Goal: Transaction & Acquisition: Download file/media

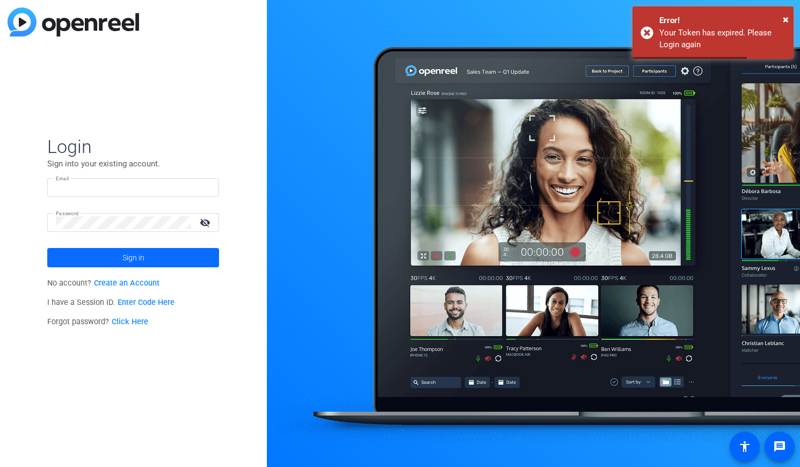
type input "tiltstudios@uhg.com"
click at [154, 256] on span at bounding box center [133, 258] width 172 height 26
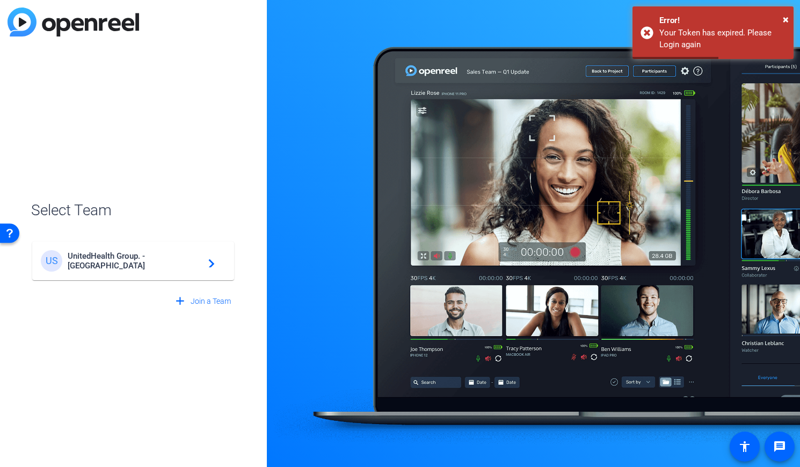
click at [147, 255] on div "US UnitedHealth Group. - Tilt Studios navigate_next" at bounding box center [133, 260] width 185 height 21
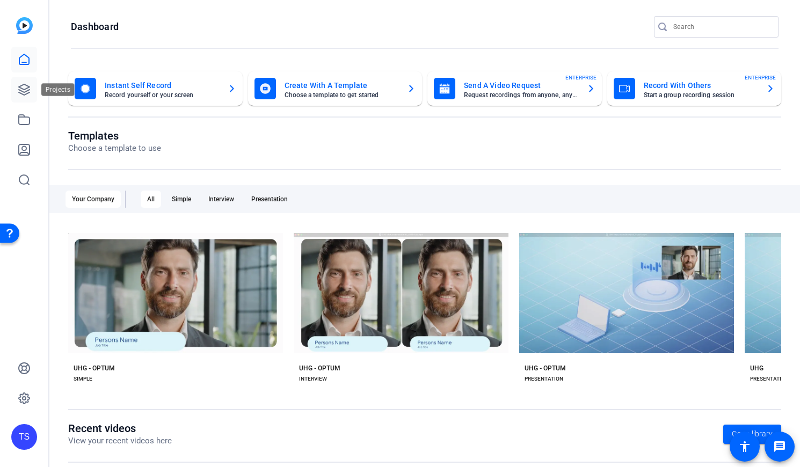
click at [19, 85] on icon at bounding box center [24, 89] width 13 height 13
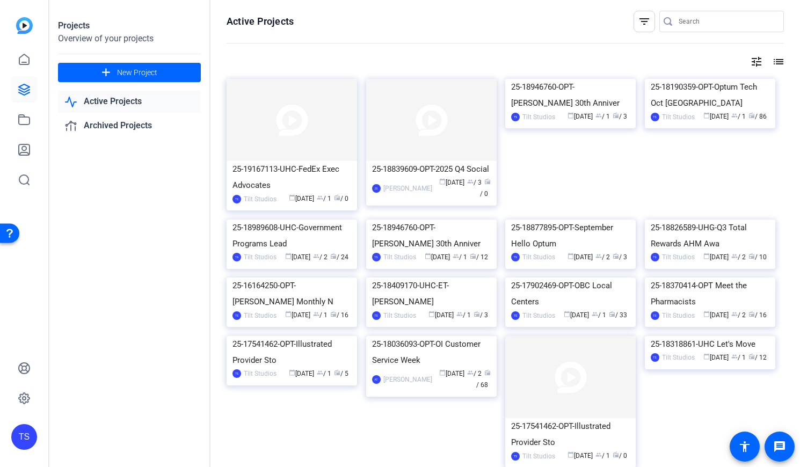
click at [736, 21] on input "Search" at bounding box center [727, 21] width 97 height 13
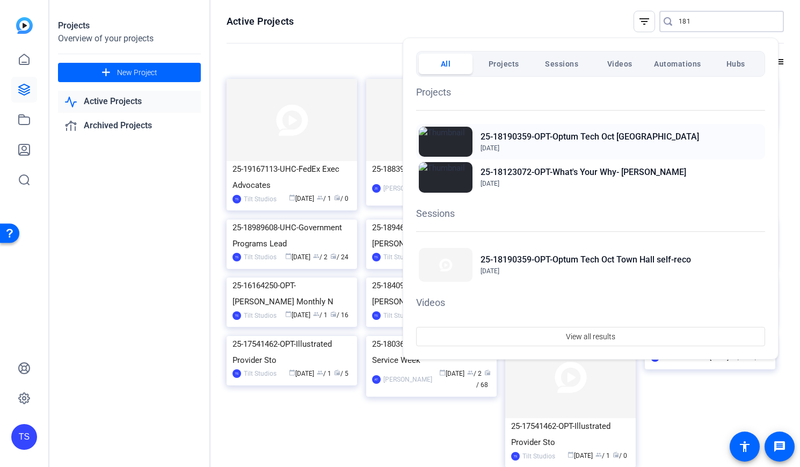
type input "181"
click at [614, 137] on h2 "25-18190359-OPT-Optum Tech Oct [GEOGRAPHIC_DATA]" at bounding box center [590, 136] width 219 height 13
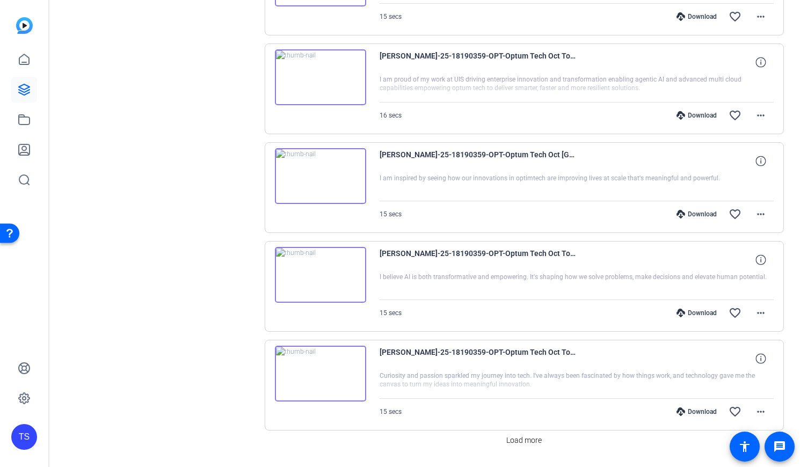
scroll to position [816, 0]
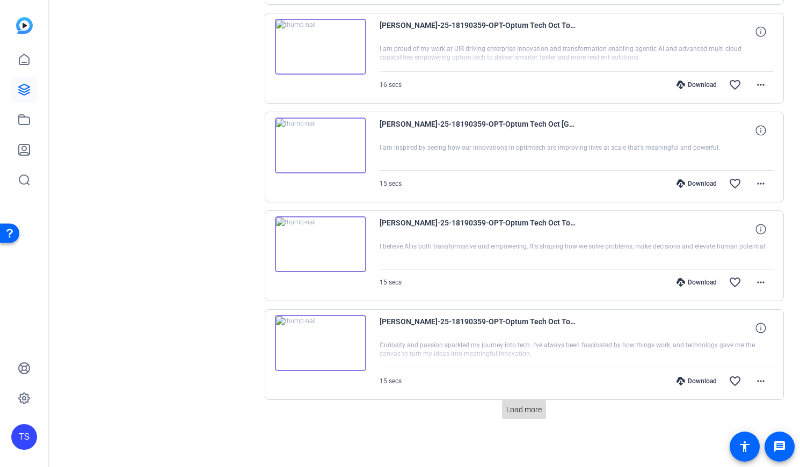
click at [528, 409] on span "Load more" at bounding box center [523, 409] width 35 height 11
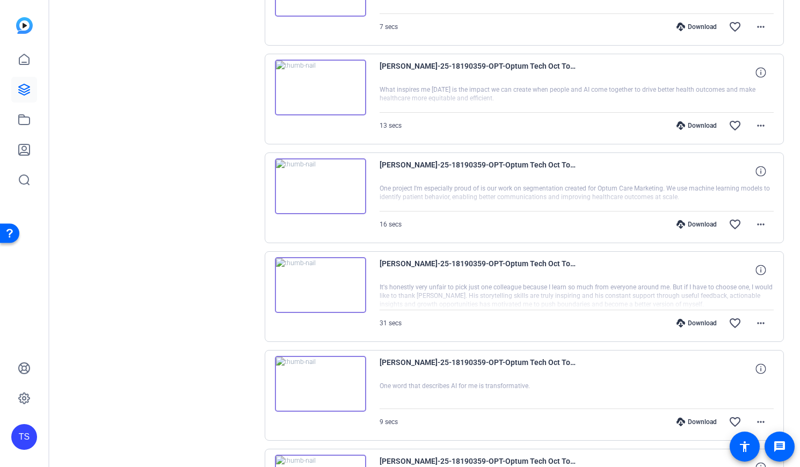
scroll to position [1804, 0]
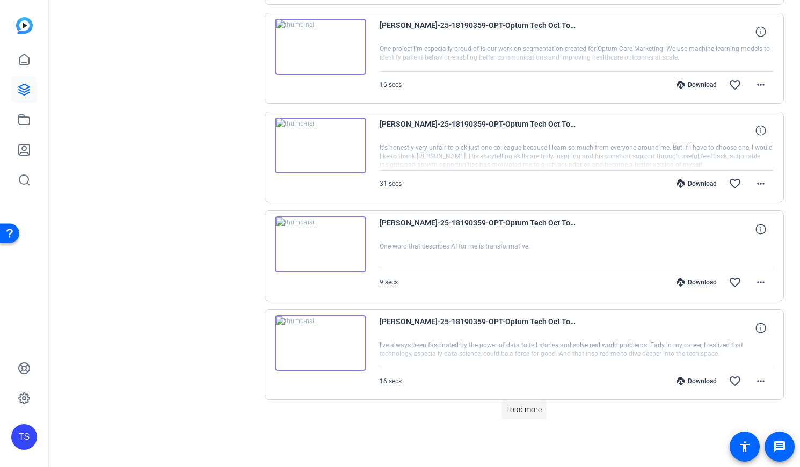
click at [525, 409] on span "Load more" at bounding box center [523, 409] width 35 height 11
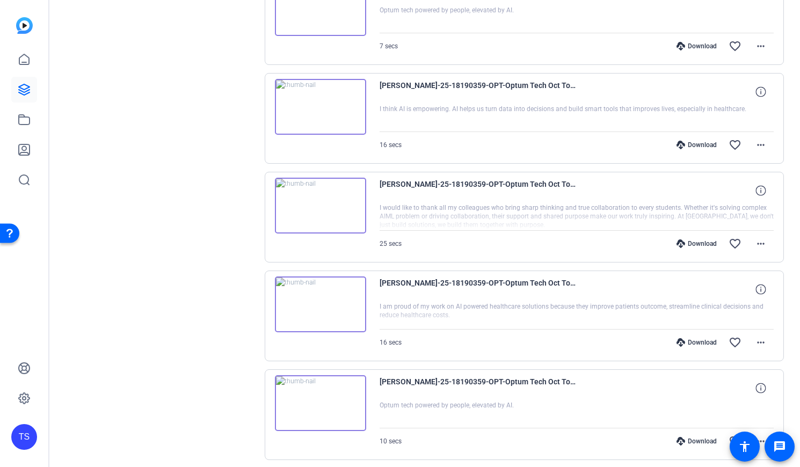
scroll to position [2792, 0]
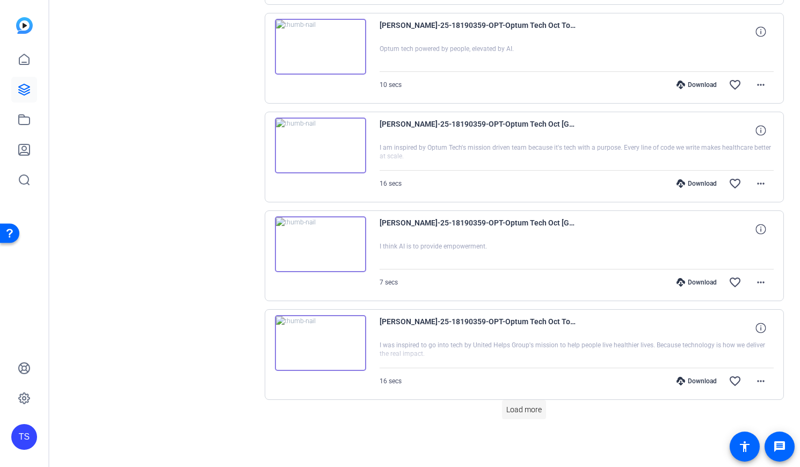
click at [520, 414] on span "Load more" at bounding box center [523, 409] width 35 height 11
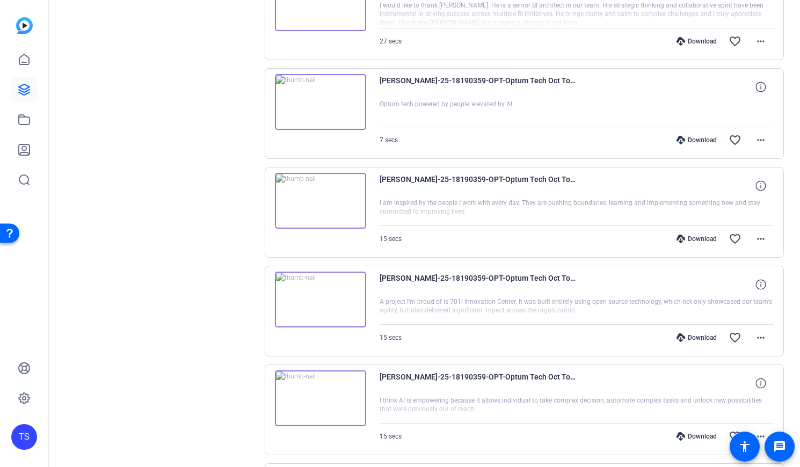
scroll to position [0, 0]
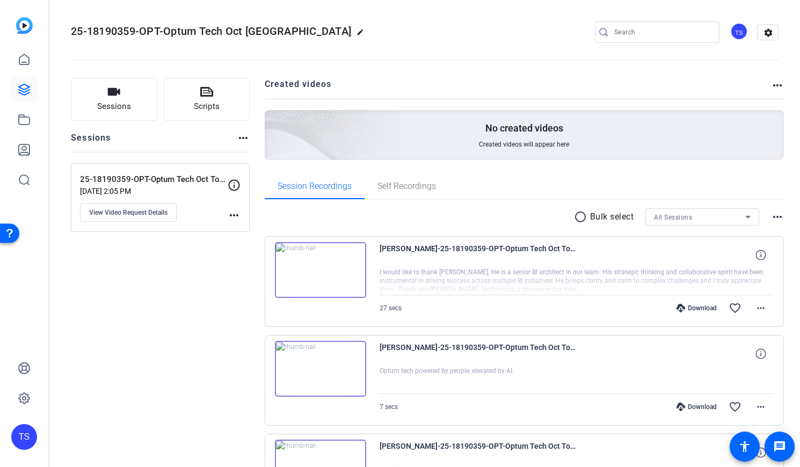
click at [574, 219] on mat-icon "radio_button_unchecked" at bounding box center [582, 216] width 16 height 13
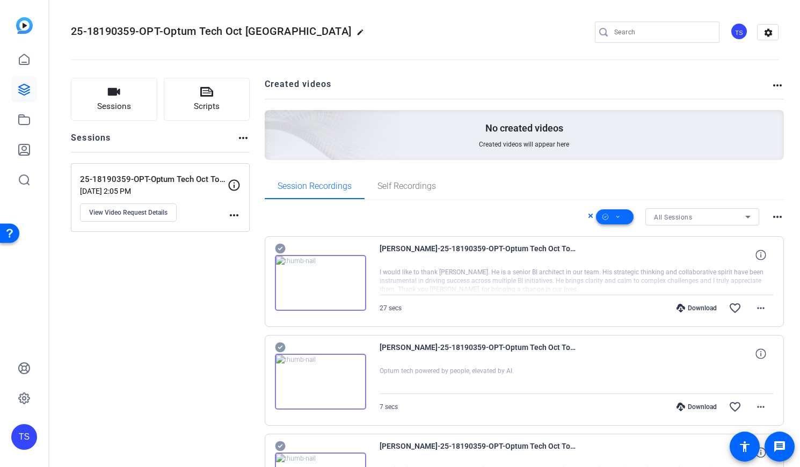
click at [615, 215] on icon at bounding box center [617, 216] width 5 height 13
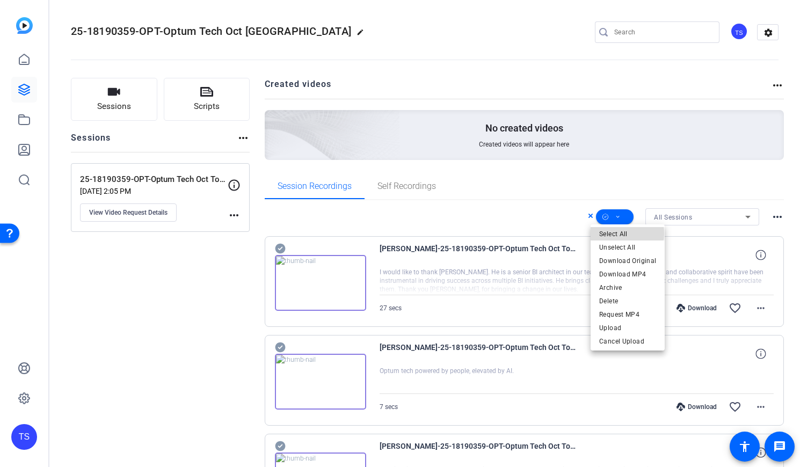
click at [615, 234] on span "Select All" at bounding box center [627, 234] width 57 height 13
click at [617, 274] on span "Download MP4" at bounding box center [627, 274] width 57 height 13
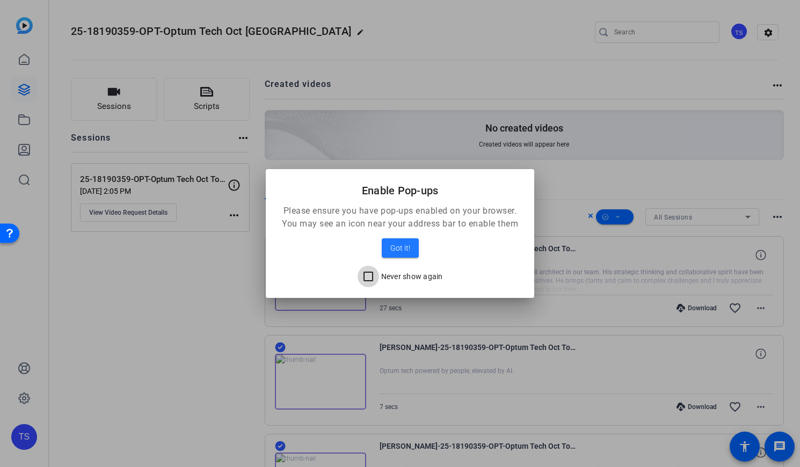
click at [367, 276] on input "Never show again" at bounding box center [368, 276] width 21 height 21
click at [366, 277] on input "Never show again" at bounding box center [368, 276] width 21 height 21
checkbox input "false"
click at [400, 247] on span "Got it!" at bounding box center [400, 248] width 20 height 13
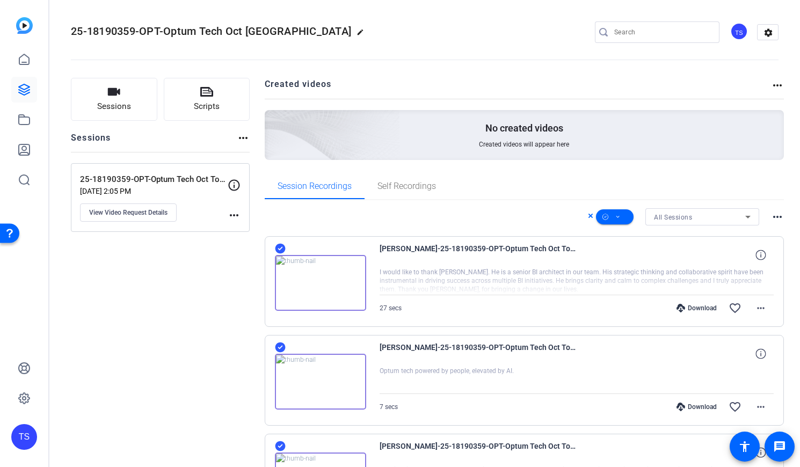
click at [435, 43] on openreel-divider-bar at bounding box center [425, 56] width 708 height 33
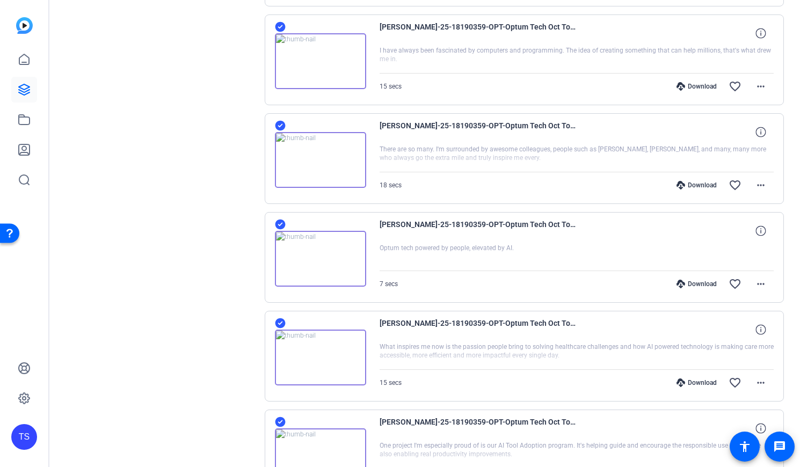
scroll to position [3780, 0]
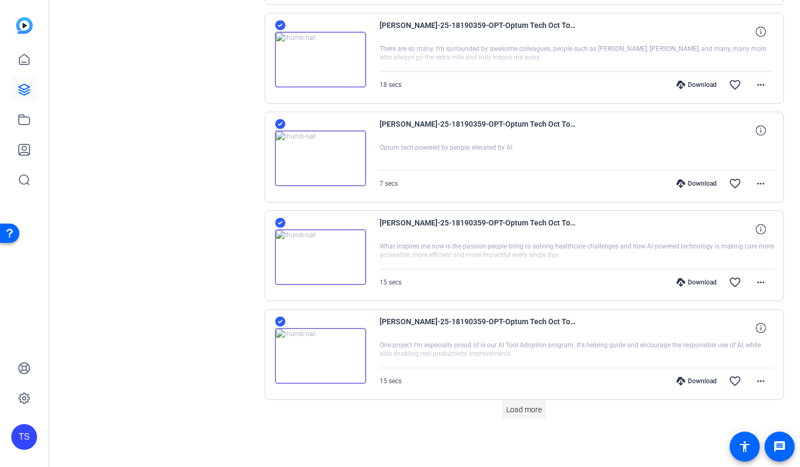
click at [520, 411] on span "Load more" at bounding box center [523, 409] width 35 height 11
click at [518, 406] on span "Load more" at bounding box center [523, 409] width 35 height 11
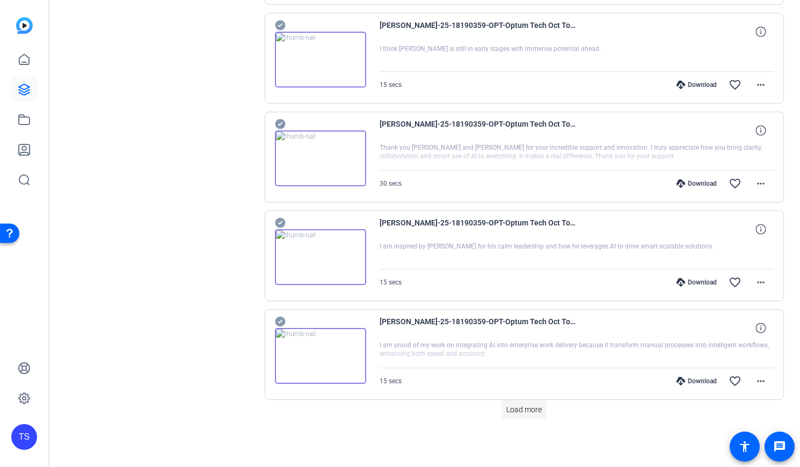
click at [532, 409] on span "Load more" at bounding box center [523, 409] width 35 height 11
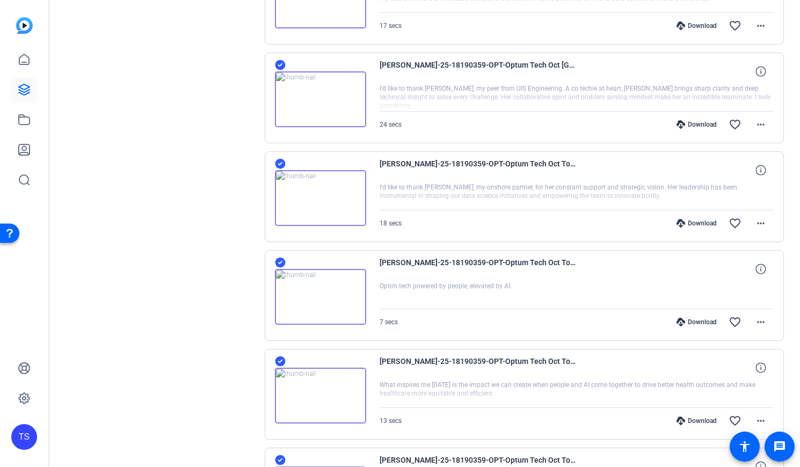
scroll to position [0, 0]
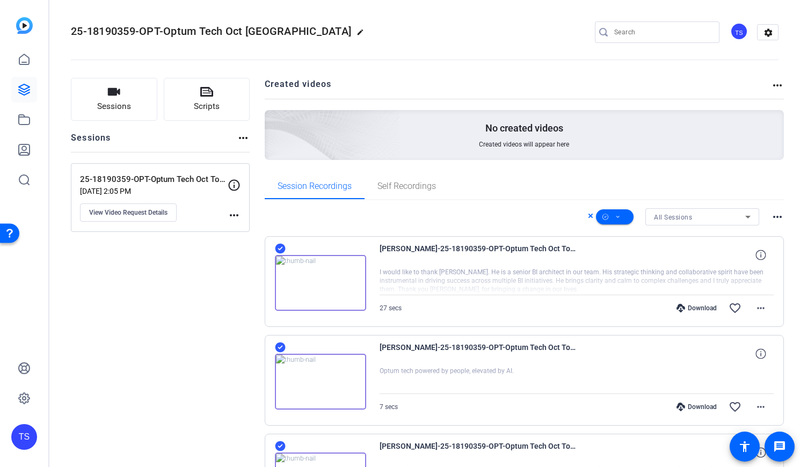
click at [745, 217] on icon at bounding box center [747, 217] width 5 height 3
click at [696, 250] on span "25-18190359-OPT-Optum Tech Oct Town Hall self-reco" at bounding box center [697, 255] width 97 height 13
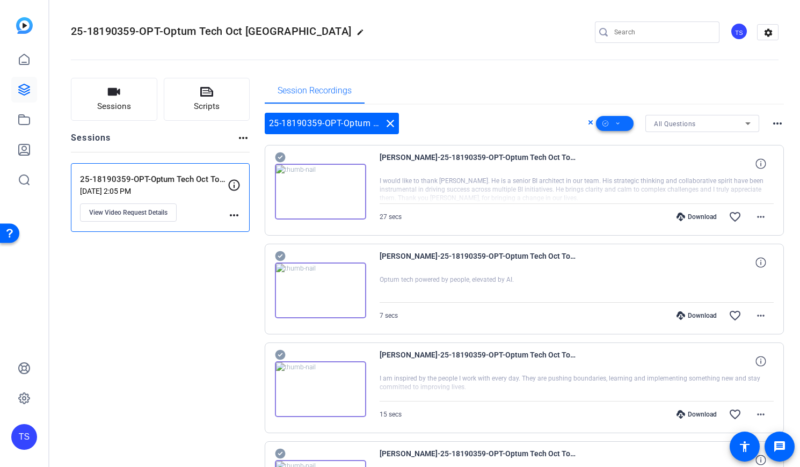
click at [617, 126] on span at bounding box center [615, 124] width 38 height 26
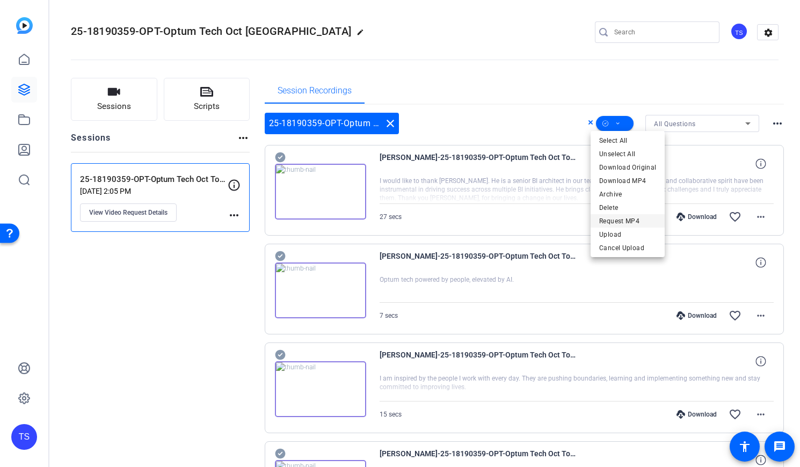
click at [621, 219] on span "Request MP4" at bounding box center [627, 221] width 57 height 13
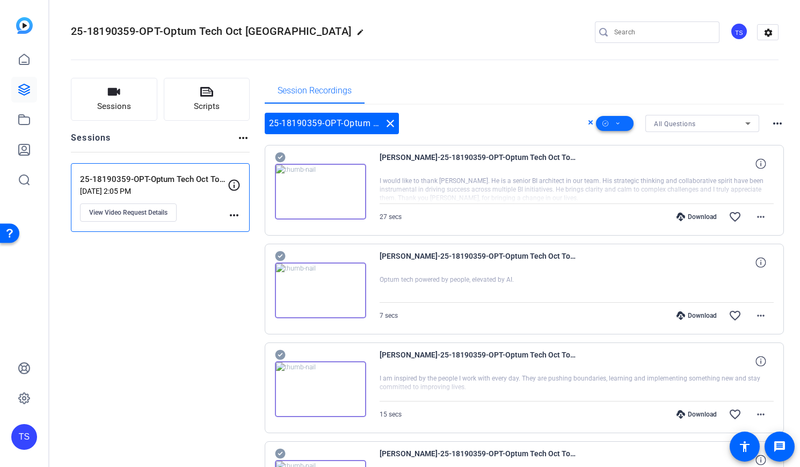
click at [609, 123] on span at bounding box center [615, 124] width 38 height 26
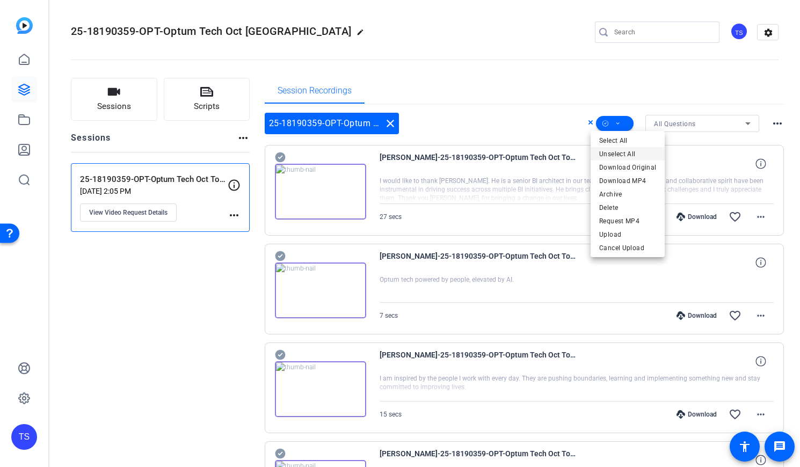
click at [611, 150] on span "Unselect All" at bounding box center [627, 154] width 57 height 13
click at [614, 121] on div at bounding box center [400, 233] width 800 height 467
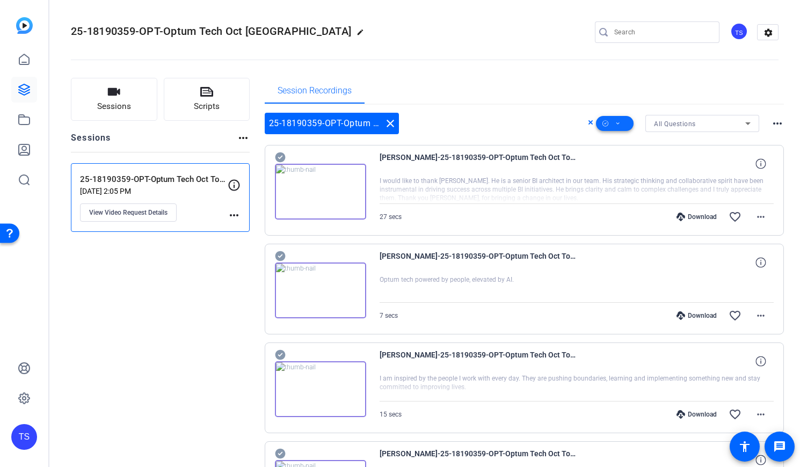
click at [615, 126] on icon at bounding box center [617, 123] width 5 height 13
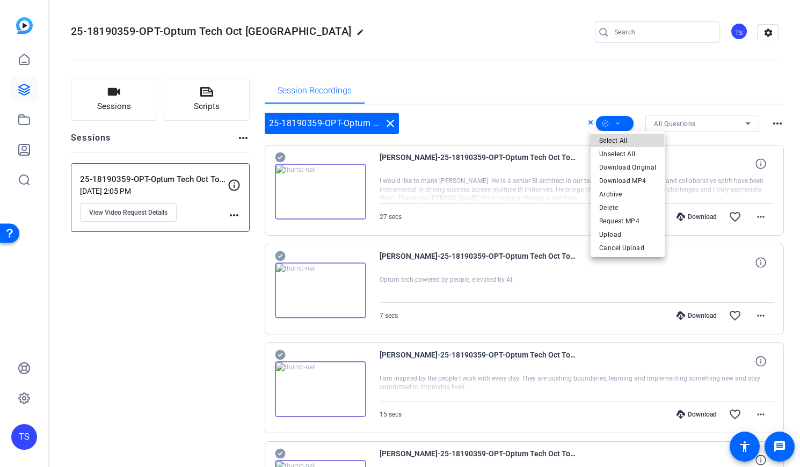
click at [613, 139] on span "Select All" at bounding box center [627, 140] width 57 height 13
click at [586, 120] on div at bounding box center [400, 233] width 800 height 467
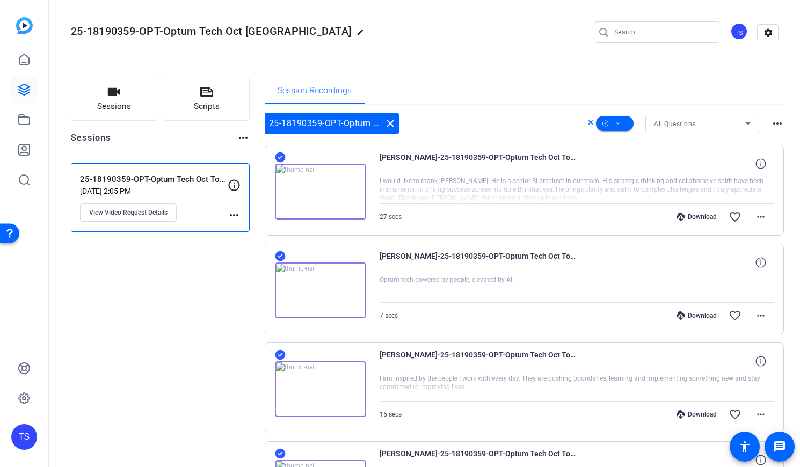
click at [588, 120] on icon at bounding box center [590, 122] width 5 height 13
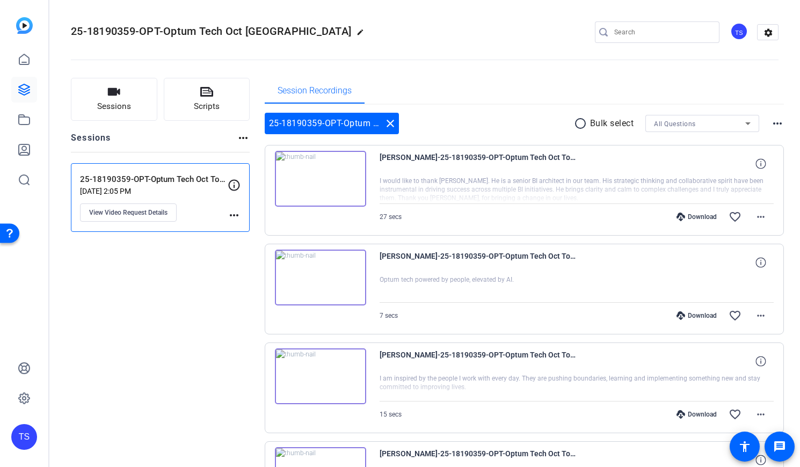
click at [574, 125] on mat-icon "radio_button_unchecked" at bounding box center [582, 123] width 16 height 13
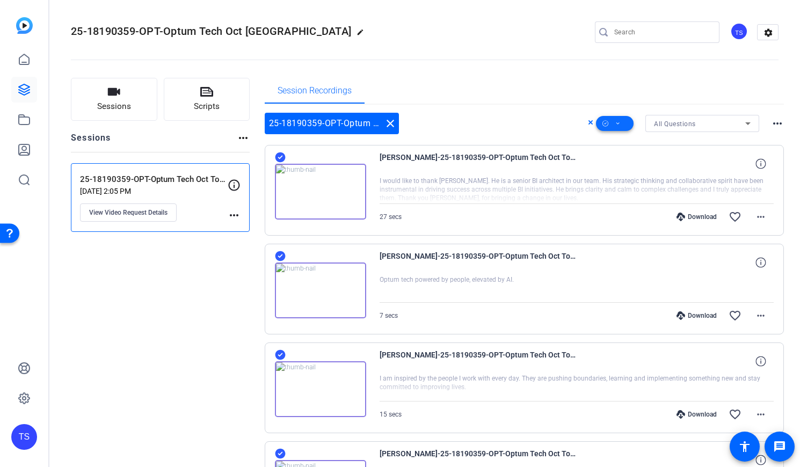
click at [604, 122] on span at bounding box center [615, 124] width 38 height 26
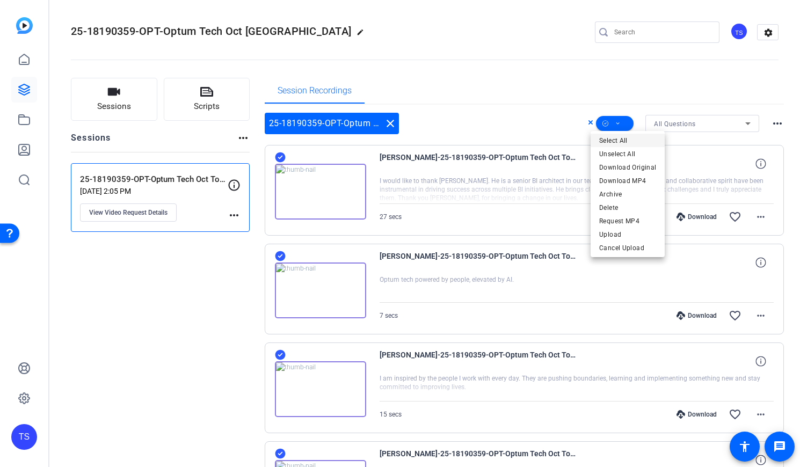
click at [609, 137] on span "Select All" at bounding box center [627, 140] width 57 height 13
click at [623, 217] on span "Request MP4" at bounding box center [627, 221] width 57 height 13
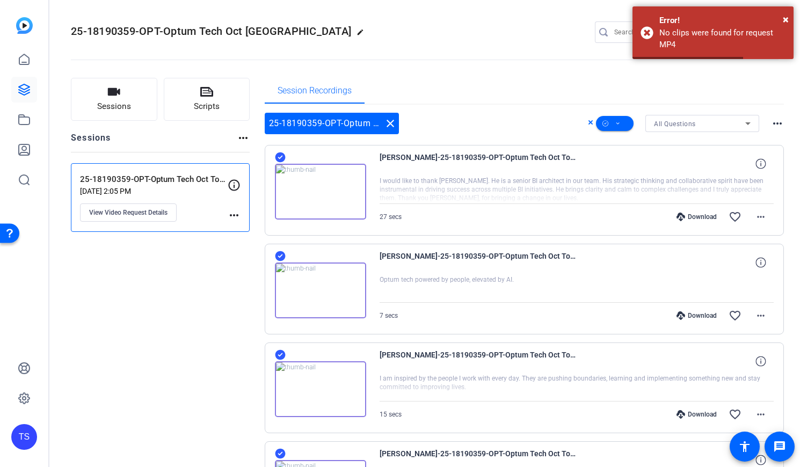
click at [496, 83] on div "Session Recordings" at bounding box center [525, 91] width 520 height 26
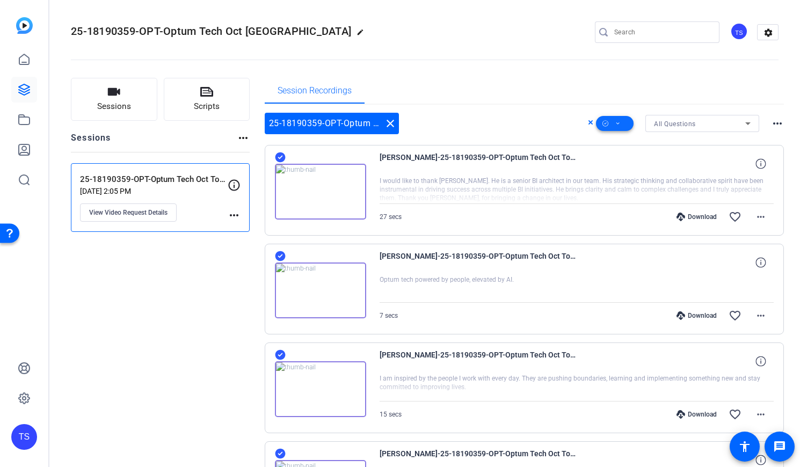
click at [615, 124] on icon at bounding box center [617, 123] width 5 height 13
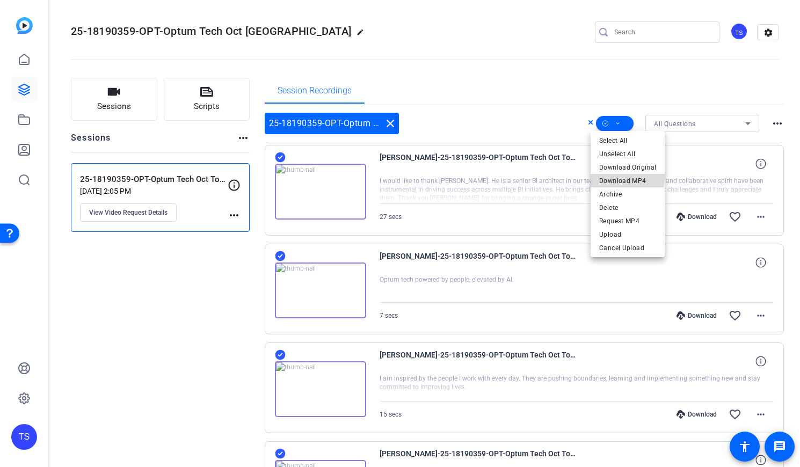
click at [617, 176] on span "Download MP4" at bounding box center [627, 180] width 57 height 13
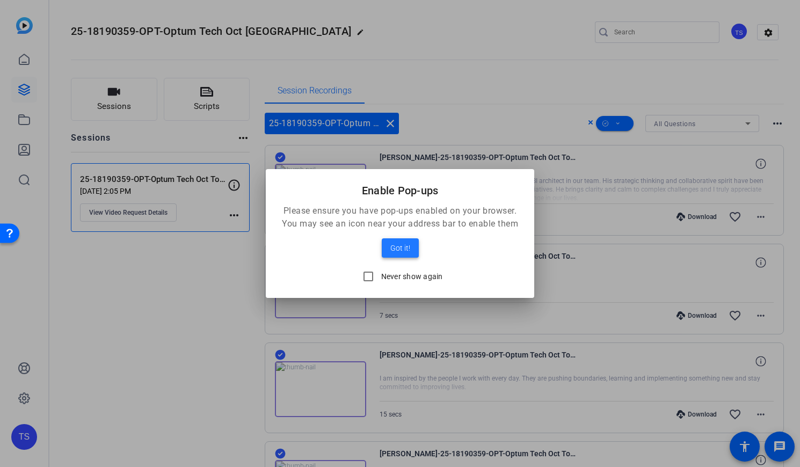
click at [394, 246] on span "Got it!" at bounding box center [400, 248] width 20 height 13
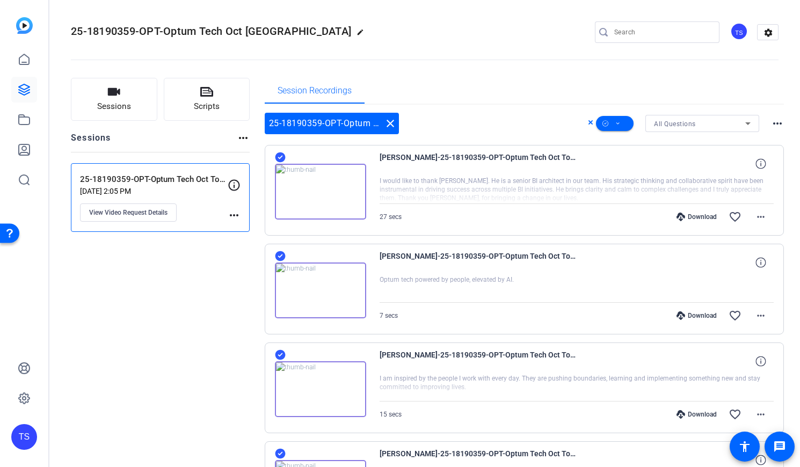
click at [484, 26] on div "25-18190359-OPT-Optum Tech Oct Town Hall edit TS settings" at bounding box center [425, 32] width 708 height 16
click at [276, 156] on icon at bounding box center [280, 157] width 10 height 10
click at [279, 161] on icon at bounding box center [280, 157] width 10 height 10
click at [26, 61] on icon at bounding box center [24, 59] width 13 height 13
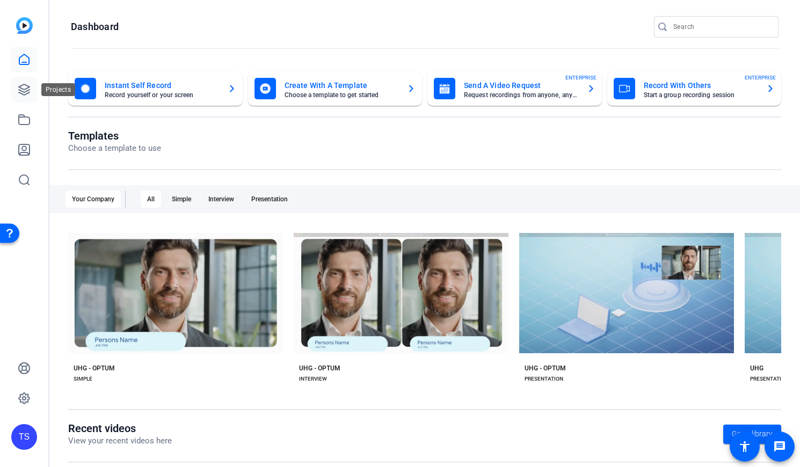
click at [21, 90] on icon at bounding box center [24, 89] width 11 height 11
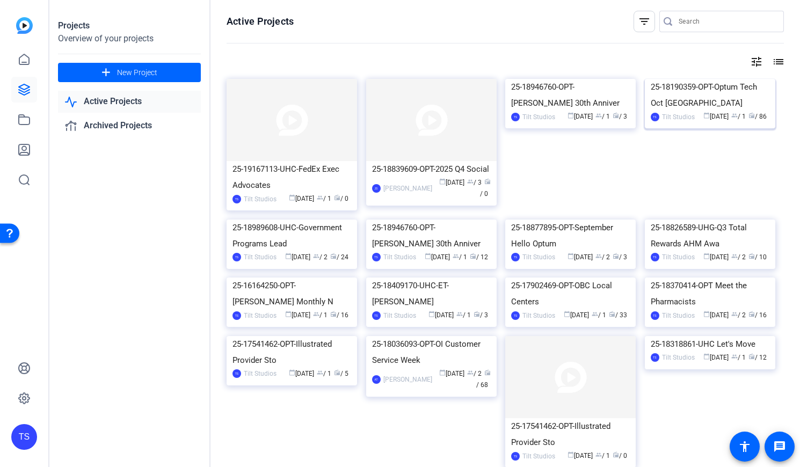
click at [755, 120] on span "radio / 86" at bounding box center [757, 117] width 18 height 8
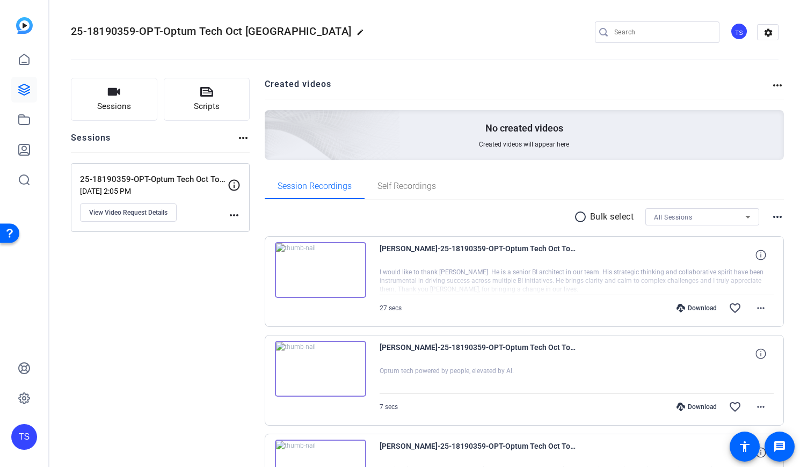
click at [771, 86] on mat-icon "more_horiz" at bounding box center [777, 85] width 13 height 13
click at [752, 68] on div at bounding box center [400, 233] width 800 height 467
click at [771, 216] on mat-icon "more_horiz" at bounding box center [777, 216] width 13 height 13
click at [725, 173] on div at bounding box center [400, 233] width 800 height 467
click at [745, 217] on icon at bounding box center [747, 217] width 5 height 3
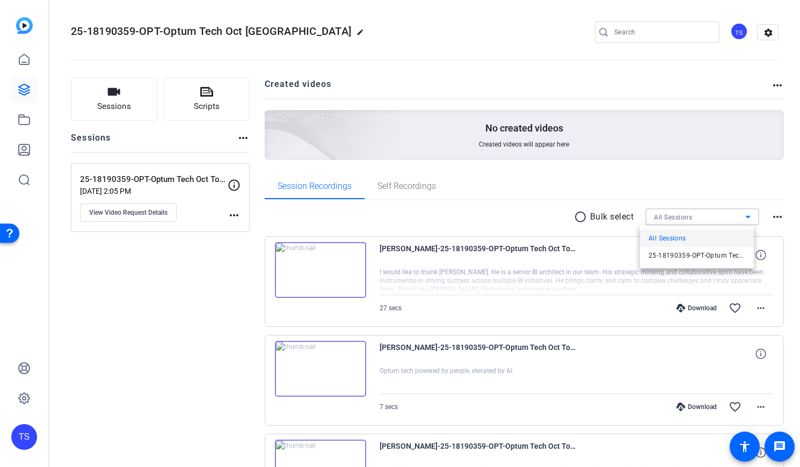
click at [672, 239] on span "All Sessions" at bounding box center [668, 238] width 38 height 13
click at [665, 184] on div "Session Recordings Self Recordings" at bounding box center [525, 186] width 520 height 26
click at [575, 217] on mat-icon "radio_button_unchecked" at bounding box center [582, 216] width 16 height 13
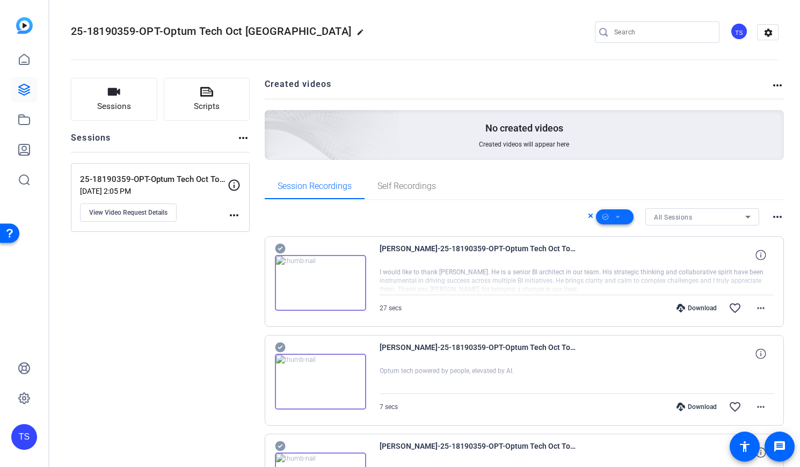
click at [602, 215] on icon at bounding box center [605, 216] width 6 height 13
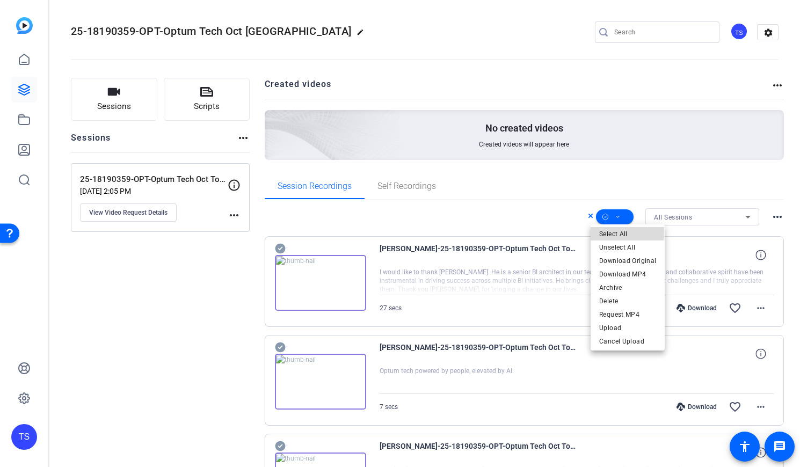
click at [601, 231] on span "Select All" at bounding box center [627, 234] width 57 height 13
click at [609, 164] on div at bounding box center [400, 233] width 800 height 467
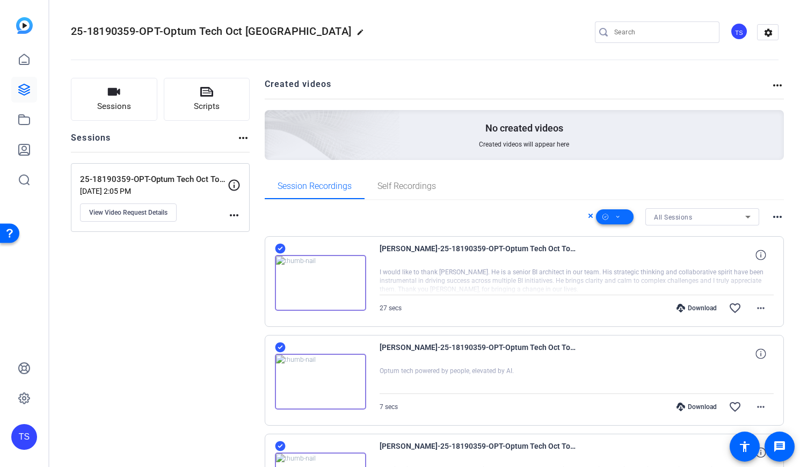
click at [618, 217] on span at bounding box center [615, 217] width 38 height 26
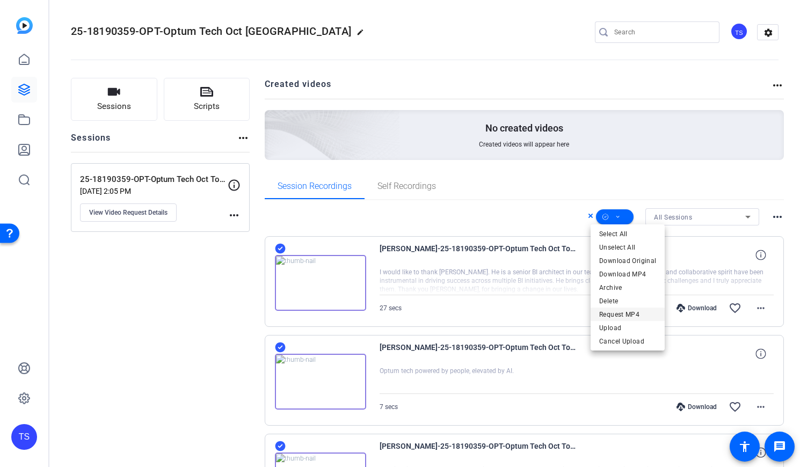
click at [624, 310] on span "Request MP4" at bounding box center [627, 314] width 57 height 13
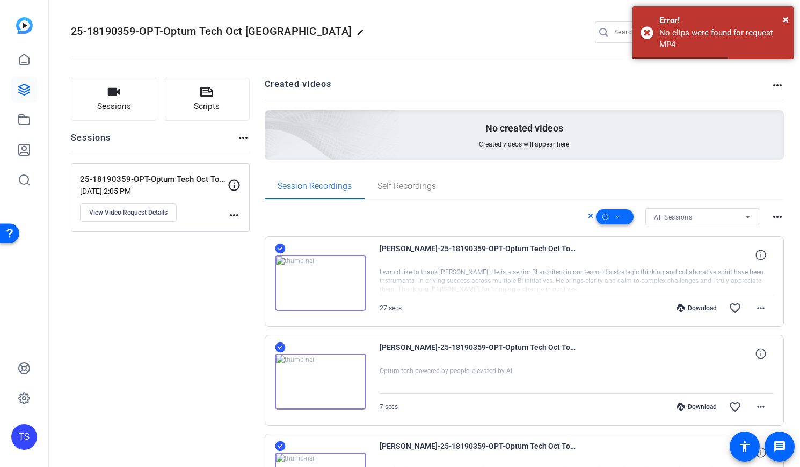
click at [616, 219] on span at bounding box center [615, 217] width 38 height 26
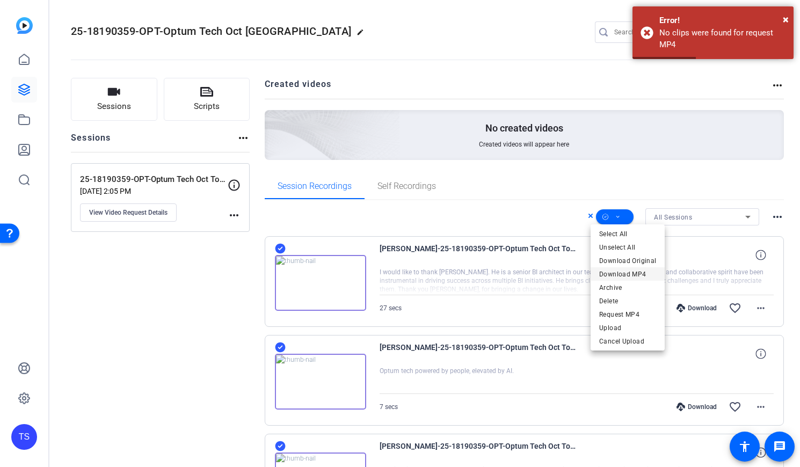
click at [618, 277] on span "Download MP4" at bounding box center [627, 274] width 57 height 13
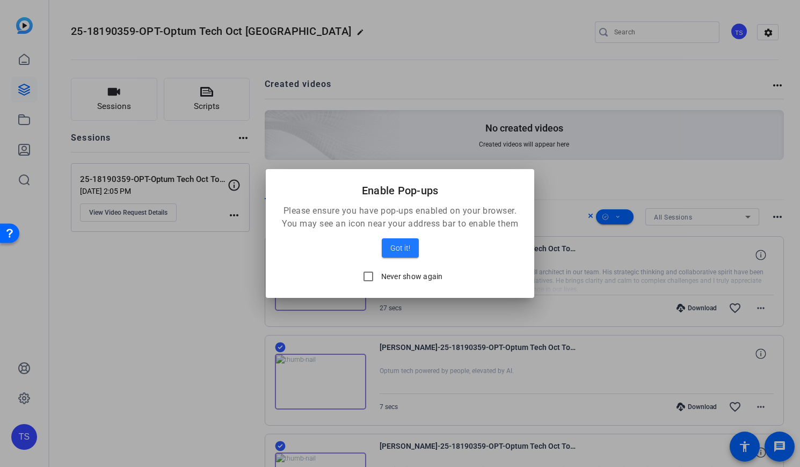
click at [605, 152] on div at bounding box center [400, 233] width 800 height 467
click at [367, 277] on input "Never show again" at bounding box center [368, 276] width 21 height 21
checkbox input "true"
click at [394, 250] on span "Got it!" at bounding box center [400, 248] width 20 height 13
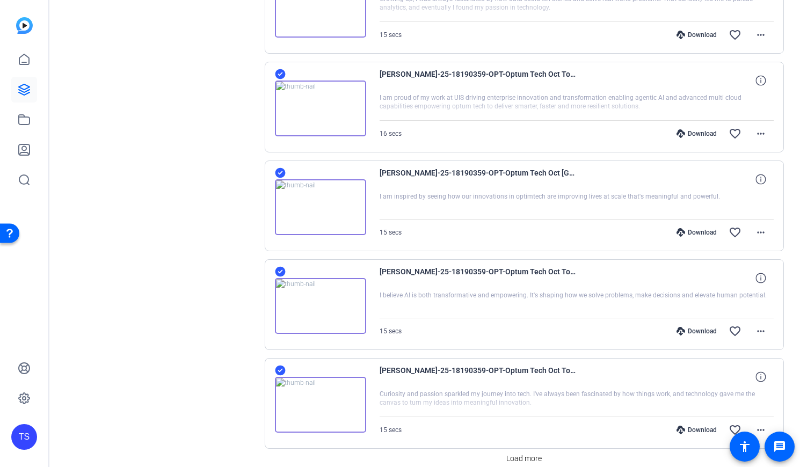
scroll to position [816, 0]
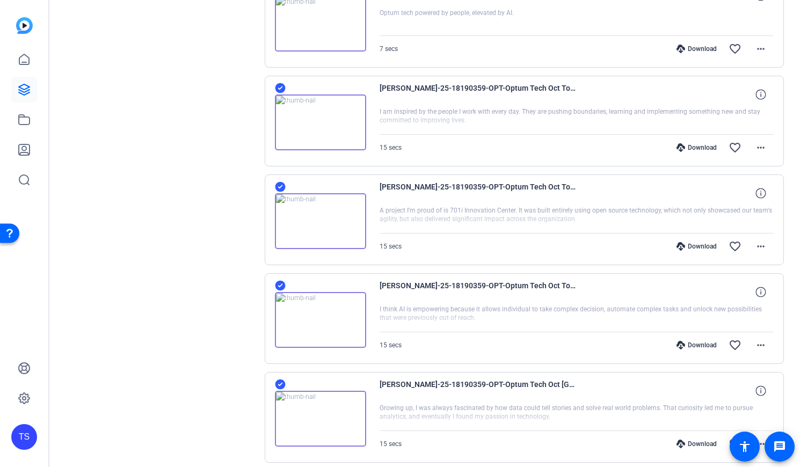
scroll to position [11, 0]
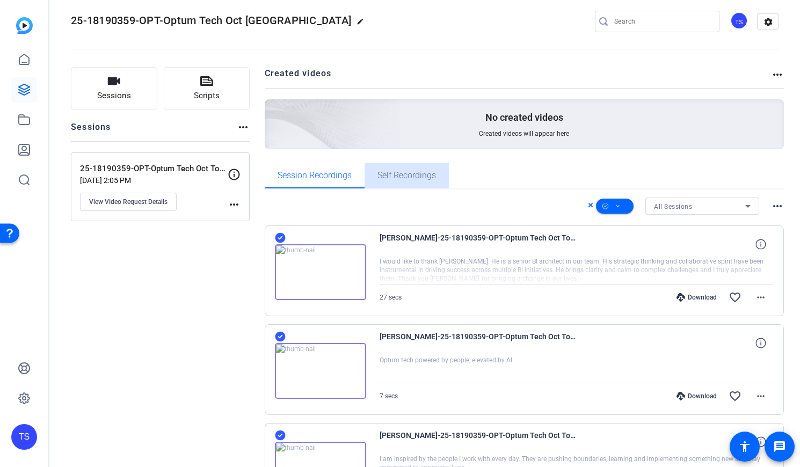
click at [411, 172] on span "Self Recordings" at bounding box center [406, 175] width 59 height 9
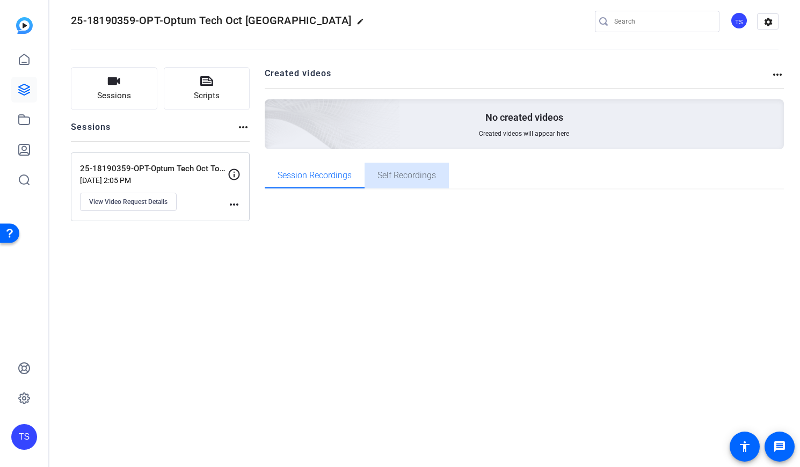
scroll to position [0, 0]
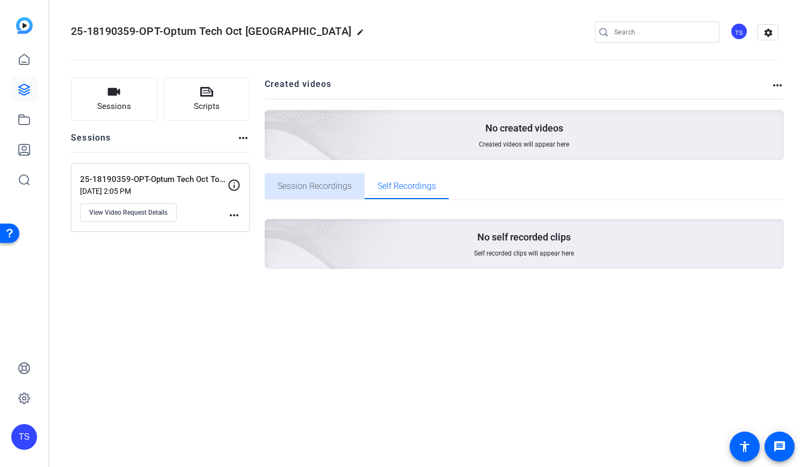
click at [337, 180] on span "Session Recordings" at bounding box center [315, 186] width 74 height 26
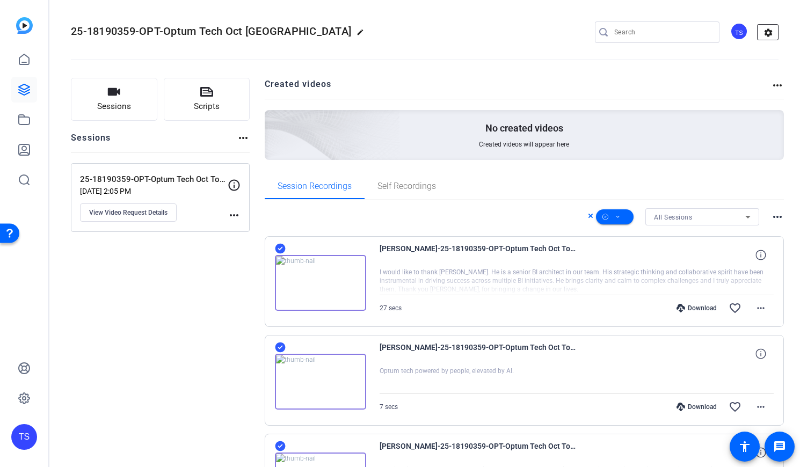
click at [766, 31] on mat-icon "settings" at bounding box center [768, 33] width 21 height 16
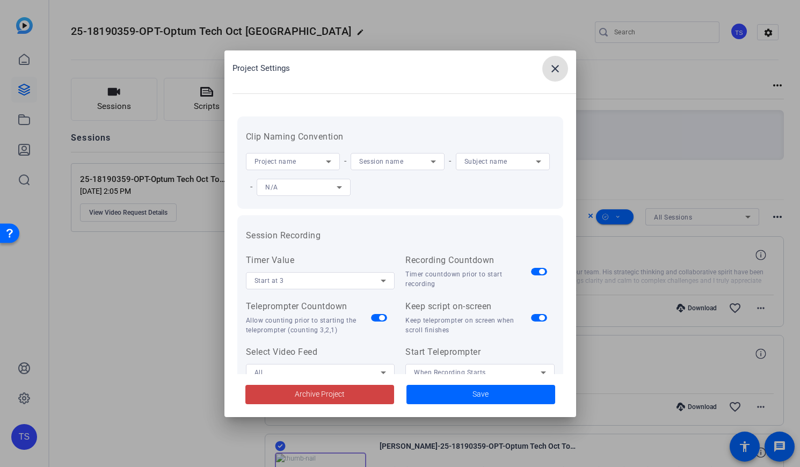
click at [560, 67] on mat-icon "close" at bounding box center [555, 68] width 13 height 13
